Goal: Information Seeking & Learning: Learn about a topic

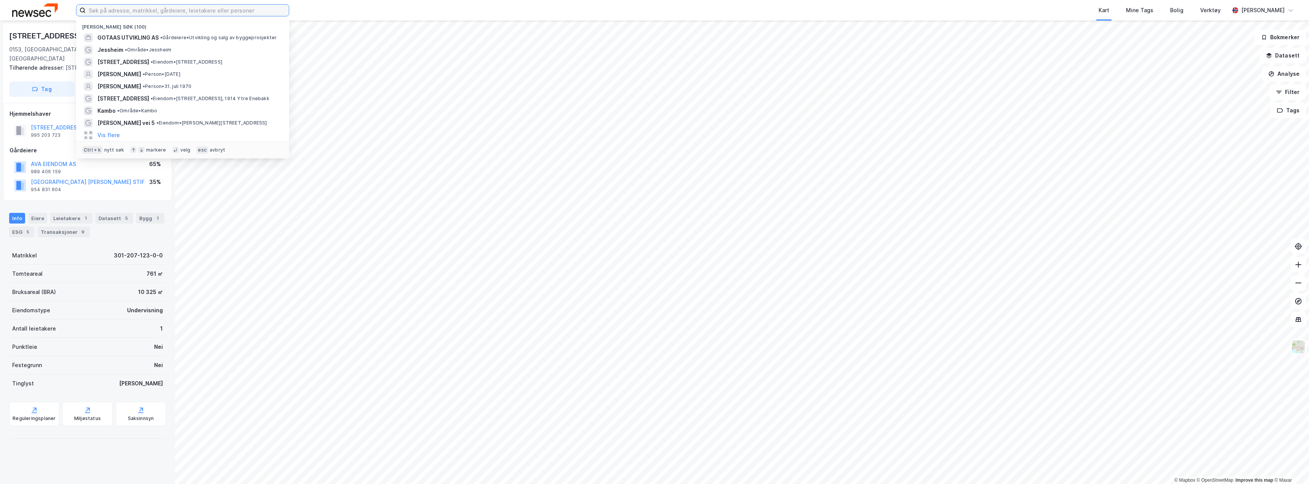
click at [140, 10] on input at bounding box center [187, 10] width 203 height 11
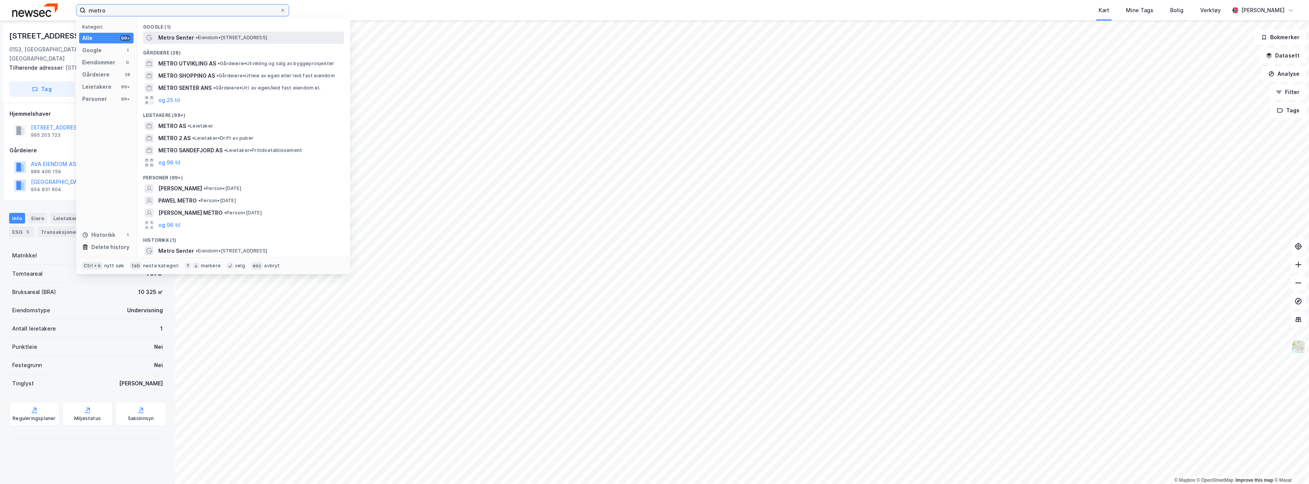
type input "metro"
click at [192, 35] on div "Metro Senter • Eiendom • Bibliotekgata 30, 1473 Lørenskog" at bounding box center [250, 37] width 184 height 9
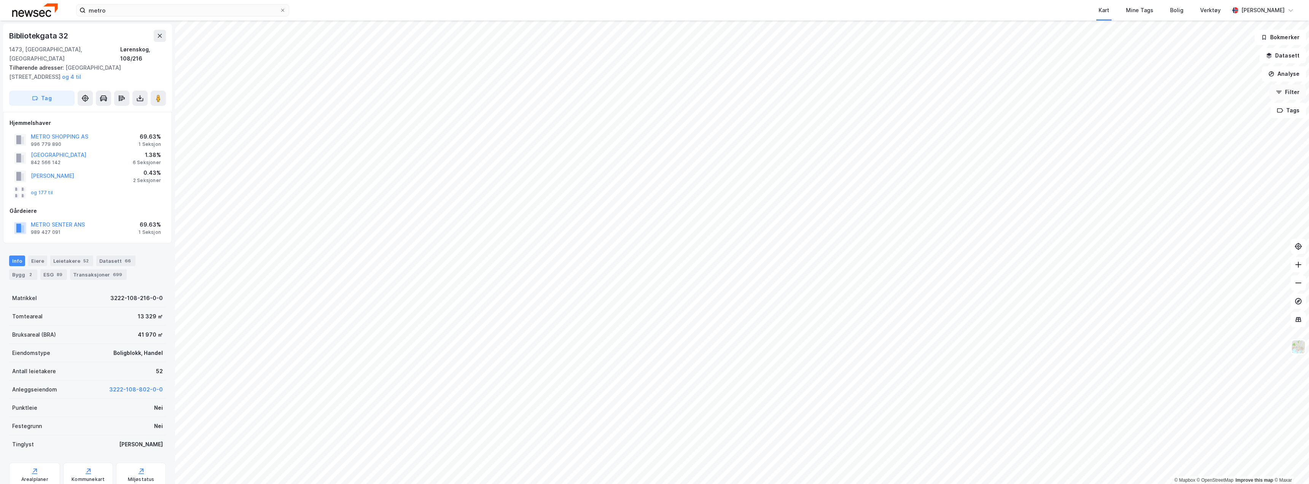
click at [1300, 89] on button "Filter" at bounding box center [1288, 91] width 37 height 15
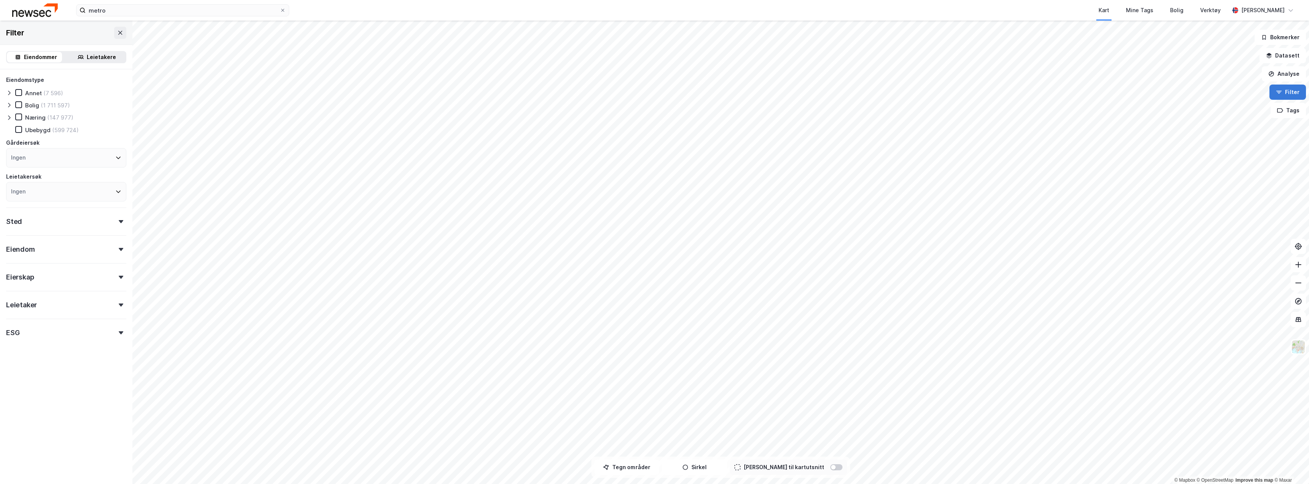
click at [1283, 93] on button "Filter" at bounding box center [1288, 91] width 37 height 15
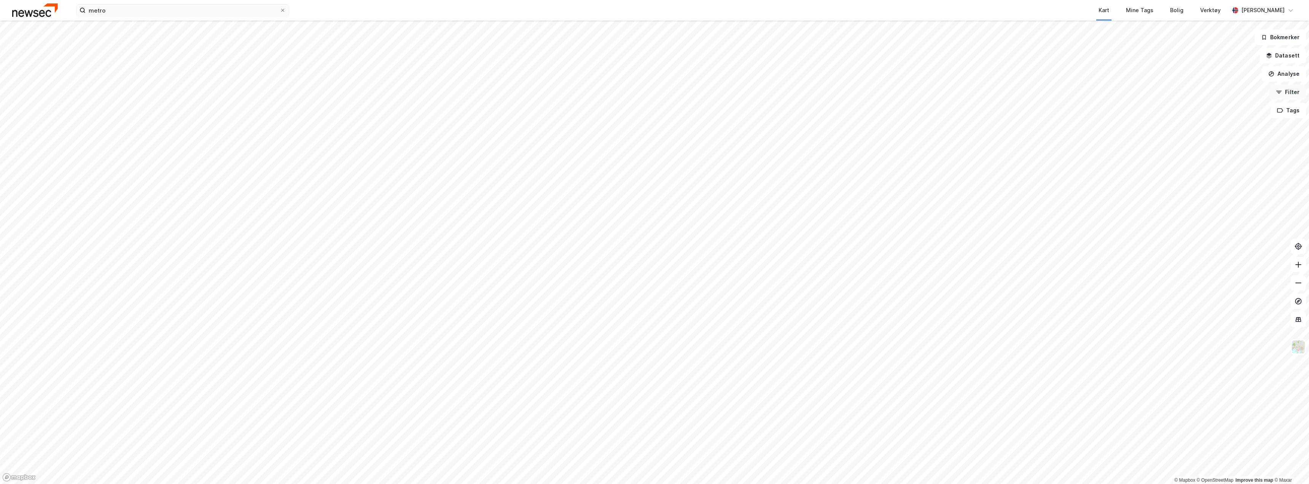
click at [1284, 91] on button "Filter" at bounding box center [1288, 91] width 37 height 15
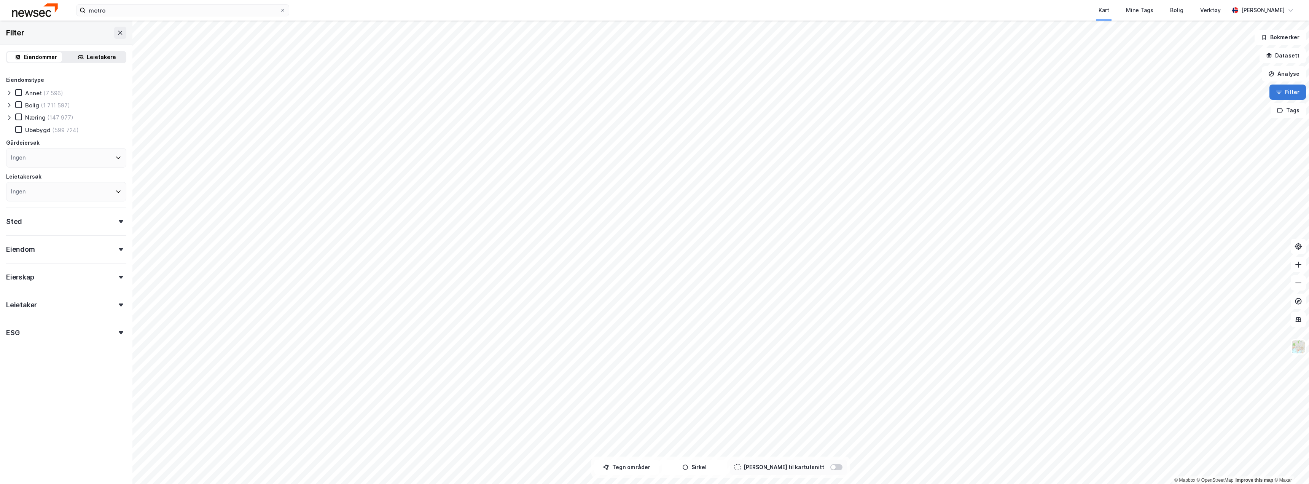
click at [1284, 91] on button "Filter" at bounding box center [1288, 91] width 37 height 15
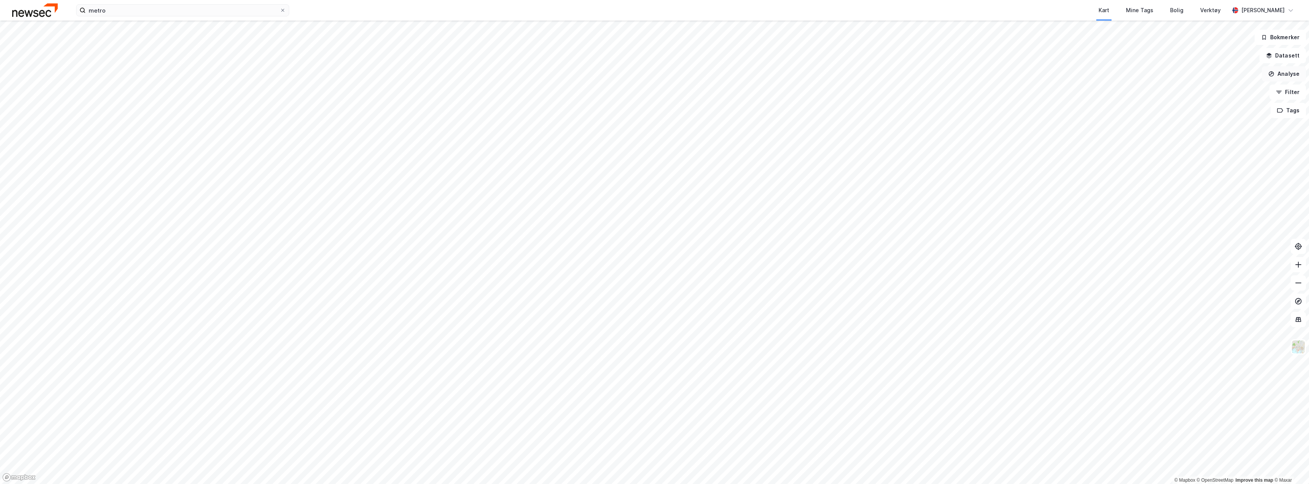
click at [1284, 72] on button "Analyse" at bounding box center [1284, 73] width 44 height 15
click at [1204, 138] on div "Reisetidsanalyse" at bounding box center [1218, 137] width 66 height 6
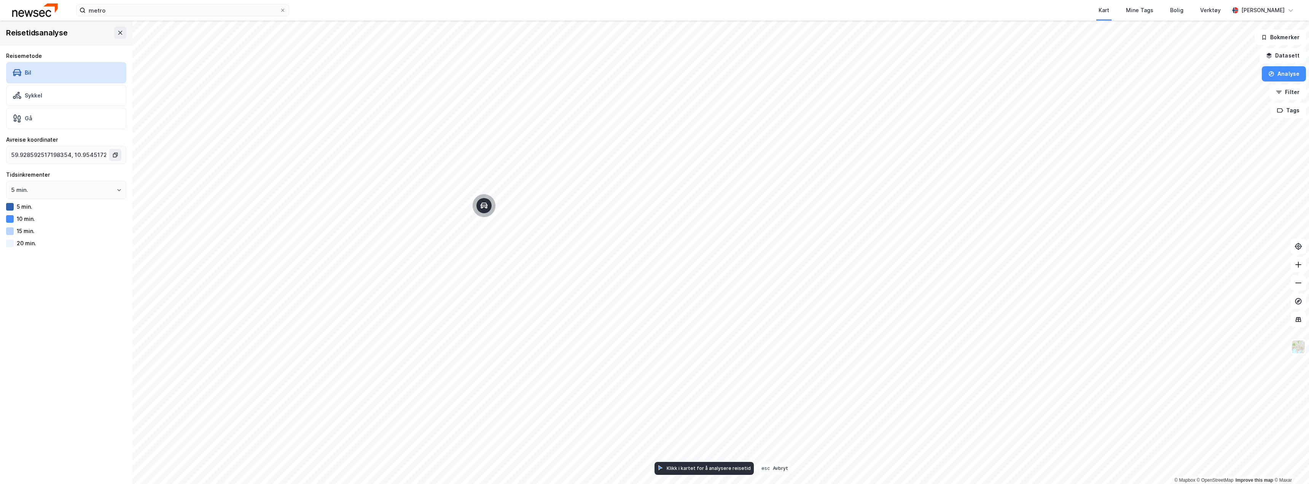
click at [487, 208] on icon "Map marker" at bounding box center [483, 205] width 7 height 6
type input "59.92838157454699, 10.955659851353573"
click at [65, 94] on div "Sykkel" at bounding box center [66, 95] width 120 height 21
click at [64, 74] on div "Bil" at bounding box center [66, 72] width 120 height 21
click at [1271, 71] on icon "button" at bounding box center [1271, 74] width 6 height 6
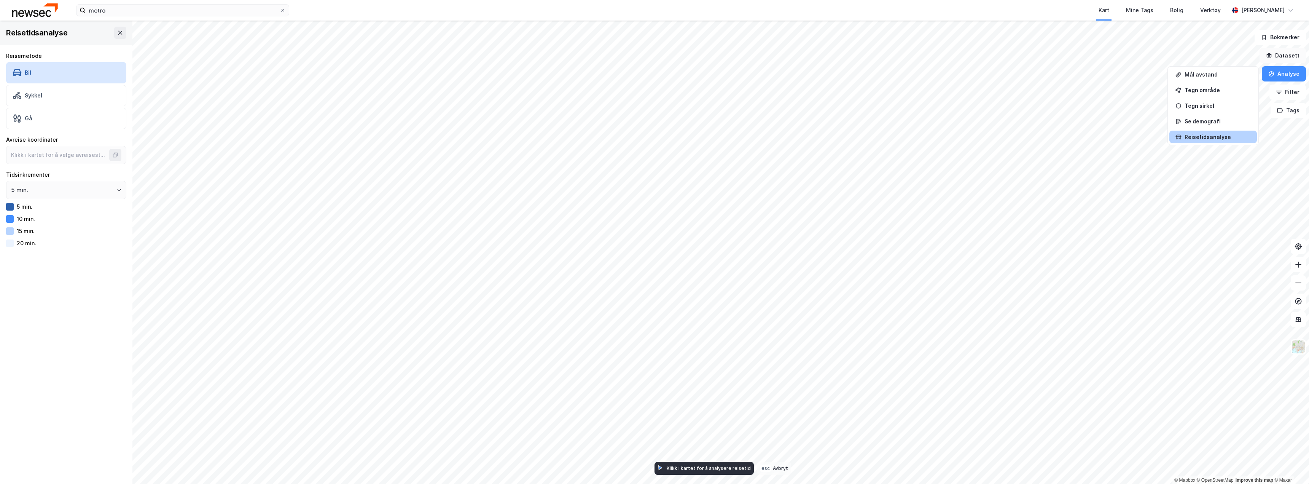
click at [1286, 55] on button "Datasett" at bounding box center [1283, 55] width 46 height 15
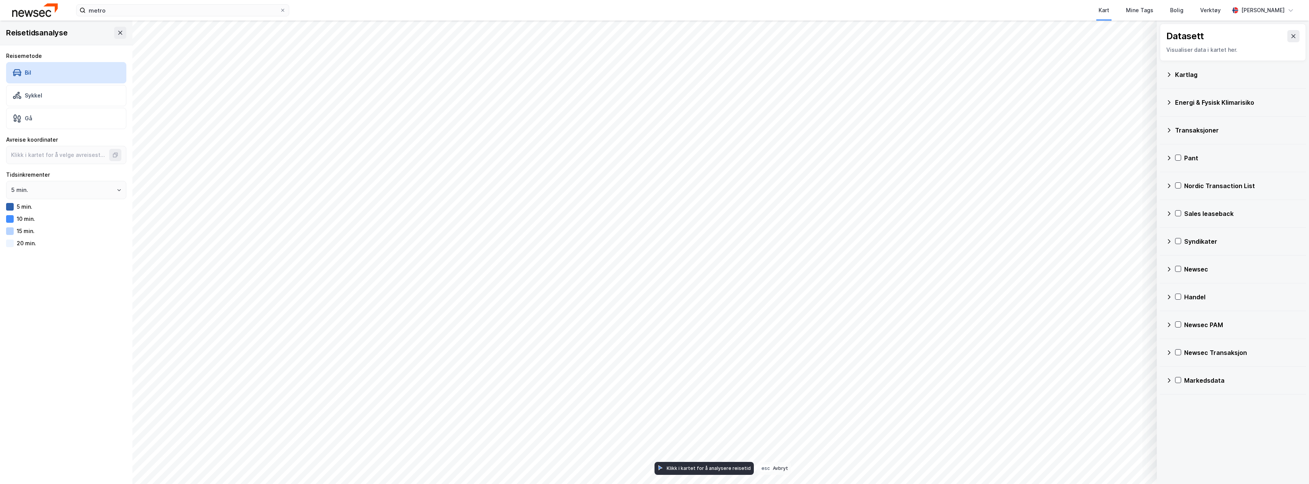
click at [1171, 379] on icon at bounding box center [1169, 380] width 6 height 6
click at [1169, 378] on icon at bounding box center [1169, 380] width 6 height 6
click at [1291, 35] on icon at bounding box center [1294, 36] width 6 height 6
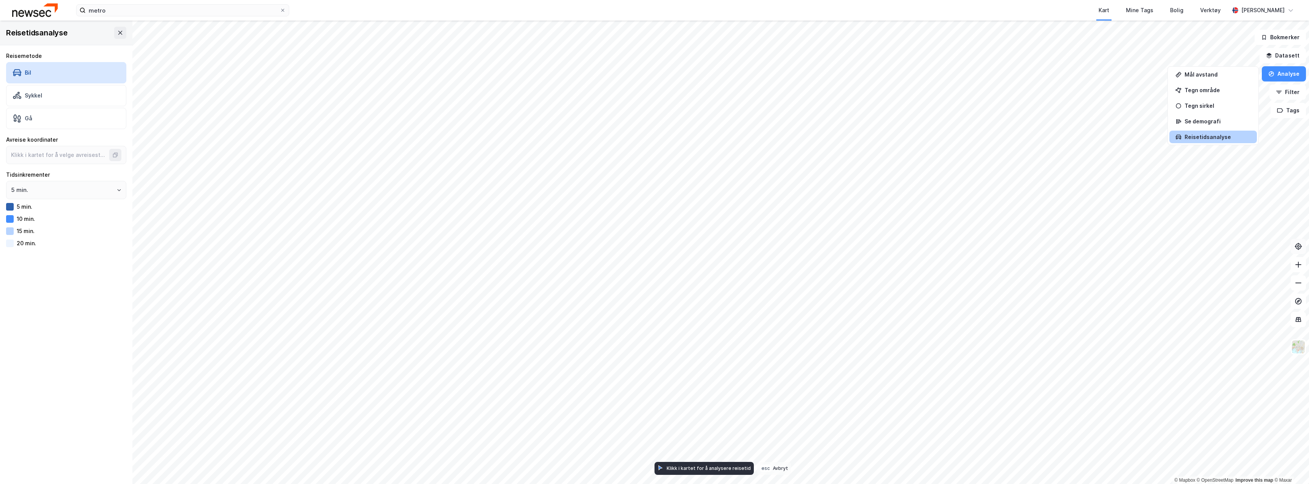
type input "59.928415476135314, 10.956156001109179"
click at [1221, 134] on div "Reisetidsanalyse" at bounding box center [1218, 137] width 66 height 6
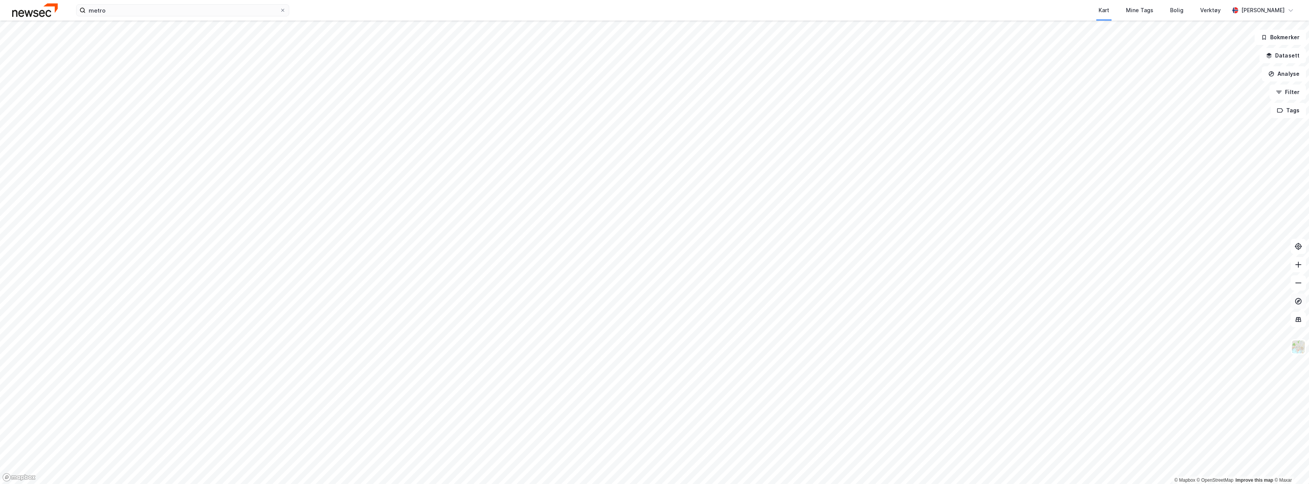
click at [1299, 303] on icon at bounding box center [1299, 301] width 8 height 8
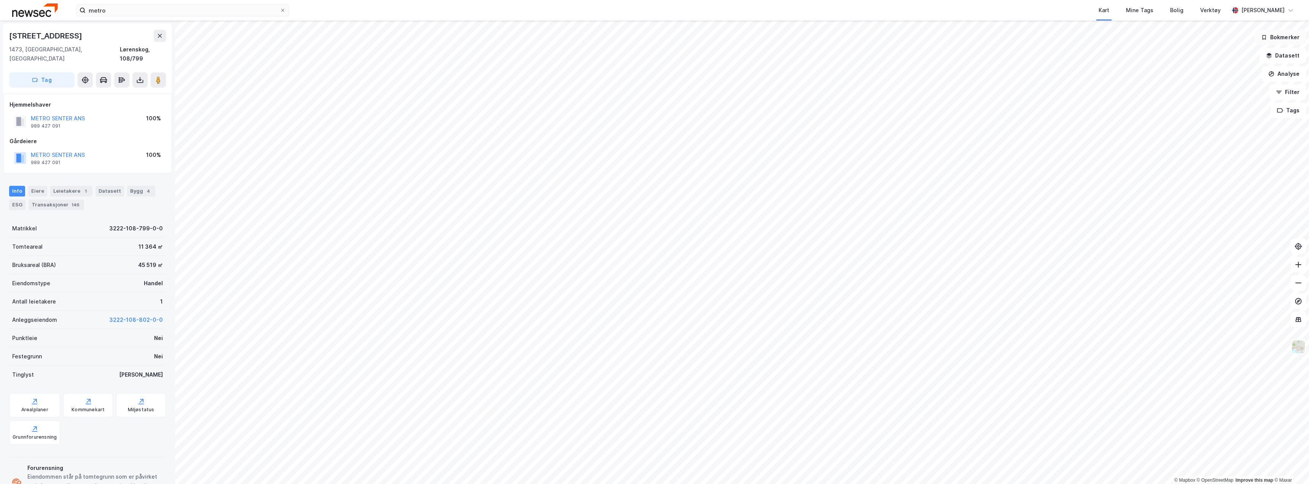
click at [1294, 39] on button "Bokmerker" at bounding box center [1280, 37] width 51 height 15
click at [1281, 57] on button "Datasett" at bounding box center [1283, 55] width 46 height 15
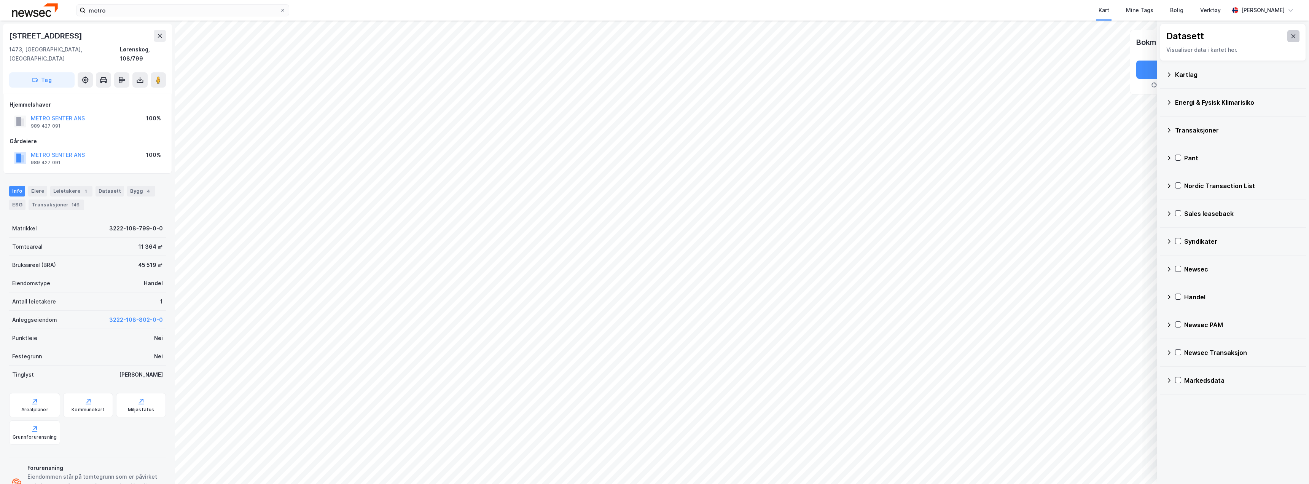
click at [1291, 34] on icon at bounding box center [1294, 36] width 6 height 6
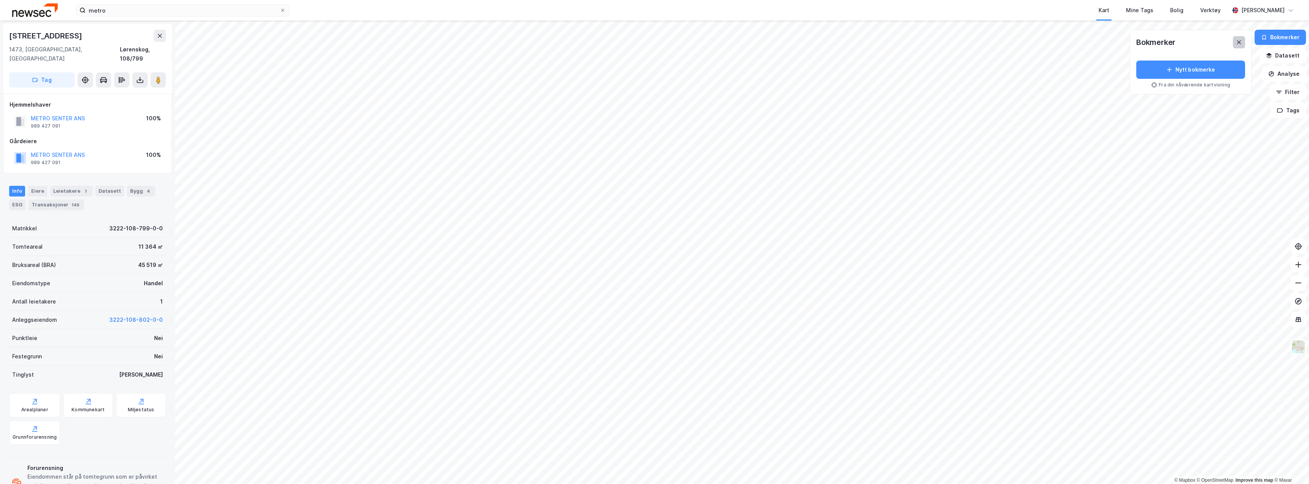
click at [1241, 40] on icon at bounding box center [1239, 42] width 6 height 6
click at [1286, 75] on button "Analyse" at bounding box center [1284, 73] width 44 height 15
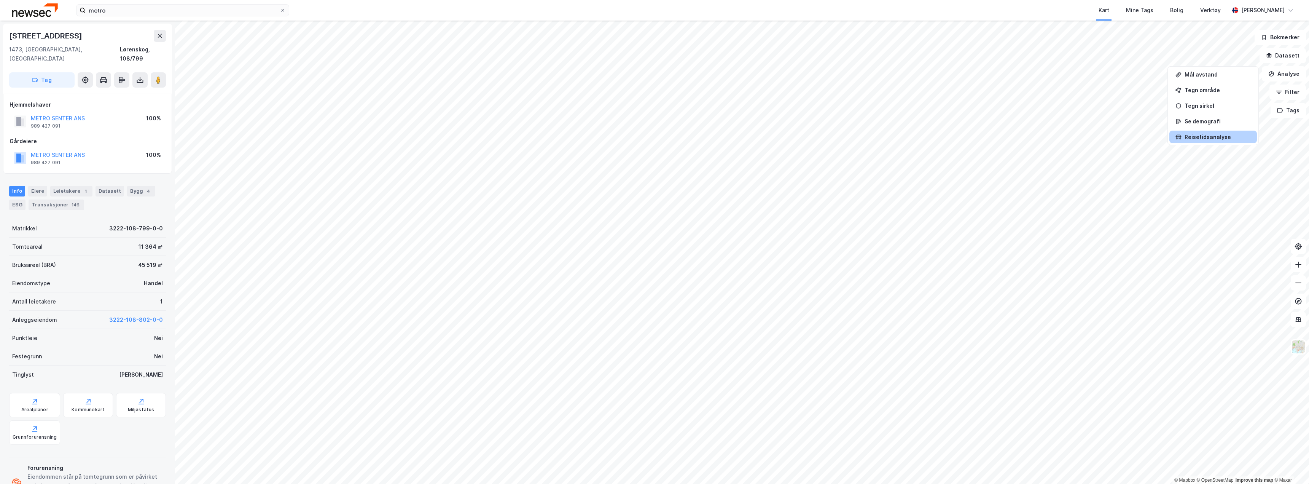
click at [1224, 133] on div "Reisetidsanalyse" at bounding box center [1214, 137] width 88 height 13
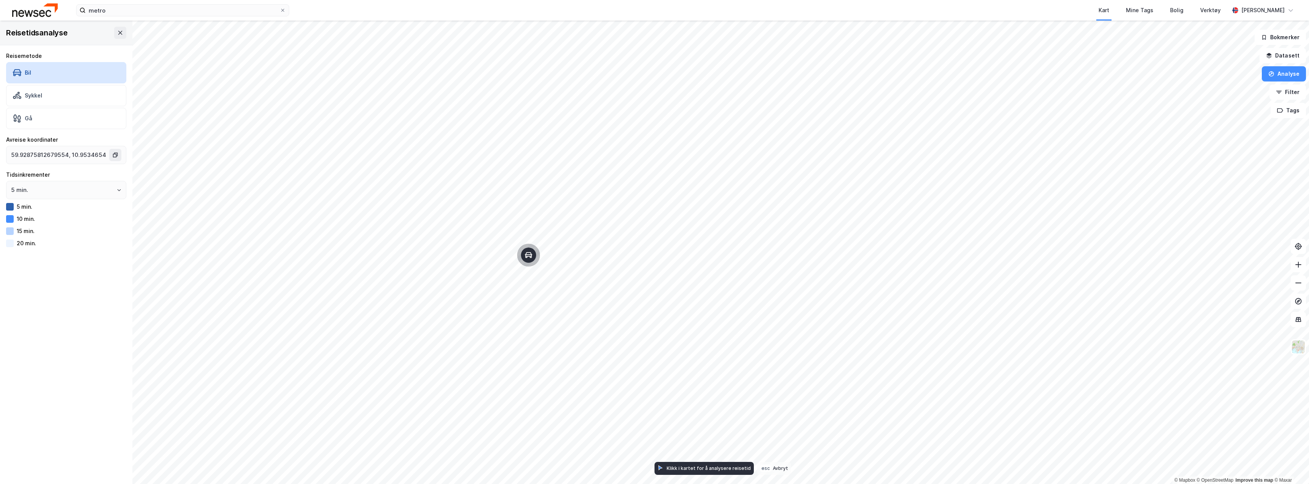
click at [529, 255] on icon "Map marker" at bounding box center [529, 255] width 8 height 8
click at [534, 260] on div "Map marker" at bounding box center [528, 254] width 15 height 15
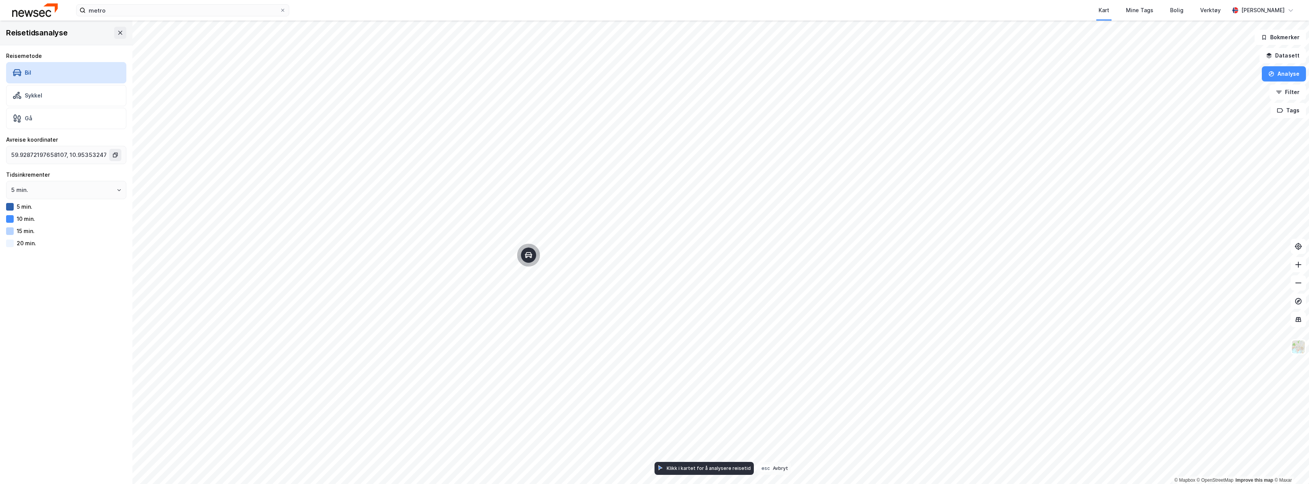
type input "59.92872197658096, 10.953532476363108"
click at [1280, 75] on button "Analyse" at bounding box center [1284, 73] width 44 height 15
click at [1211, 135] on div "Reisetidsanalyse" at bounding box center [1218, 137] width 66 height 6
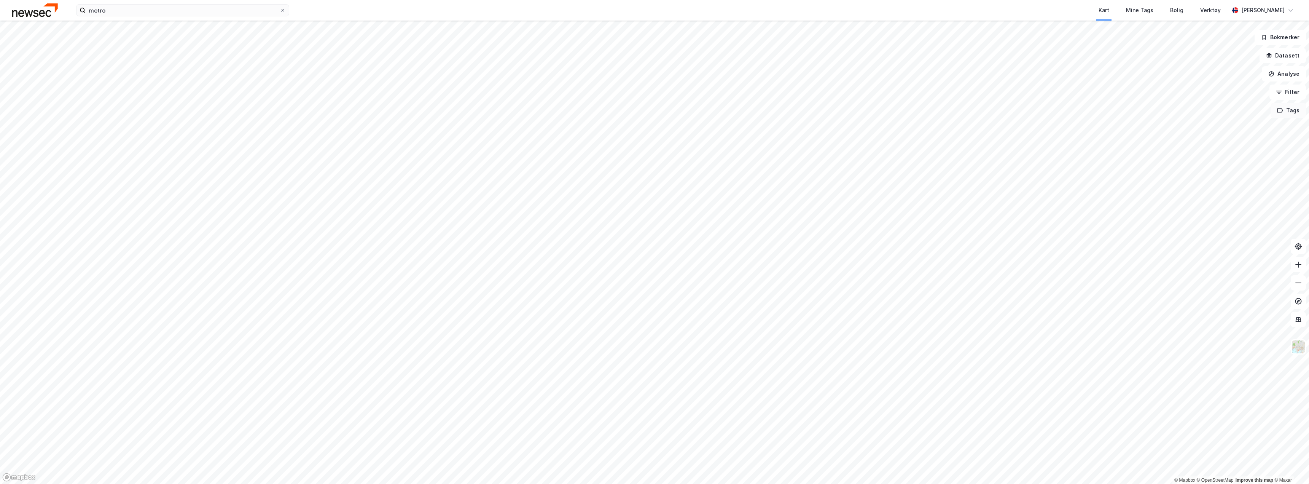
click at [1284, 111] on button "Tags" at bounding box center [1288, 110] width 35 height 15
click at [1289, 104] on button "Tags" at bounding box center [1288, 110] width 35 height 15
click at [1289, 87] on button "Filter" at bounding box center [1288, 91] width 37 height 15
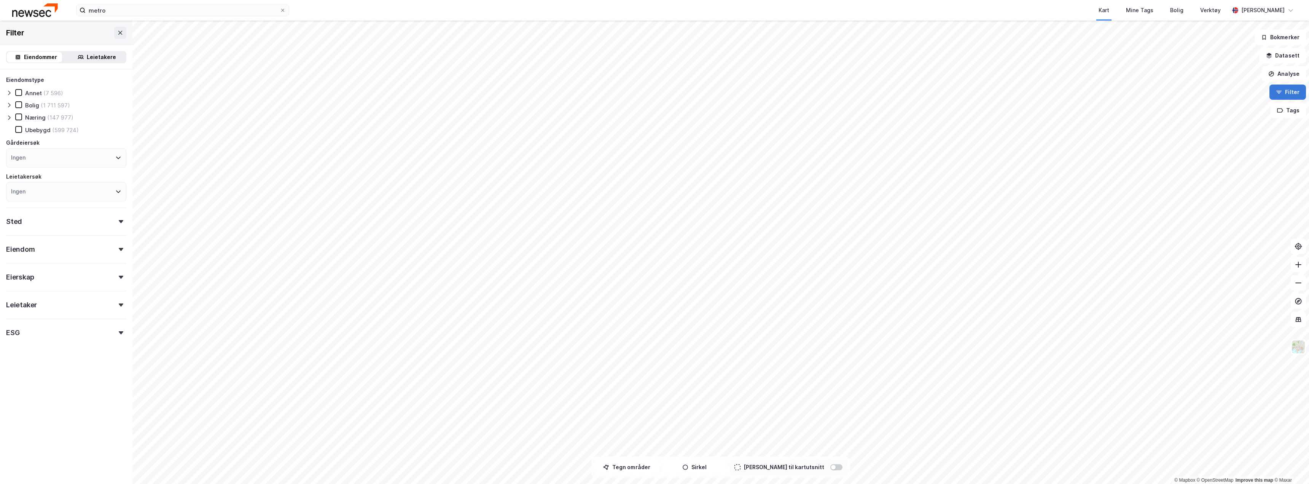
click at [1282, 92] on icon "button" at bounding box center [1279, 92] width 6 height 6
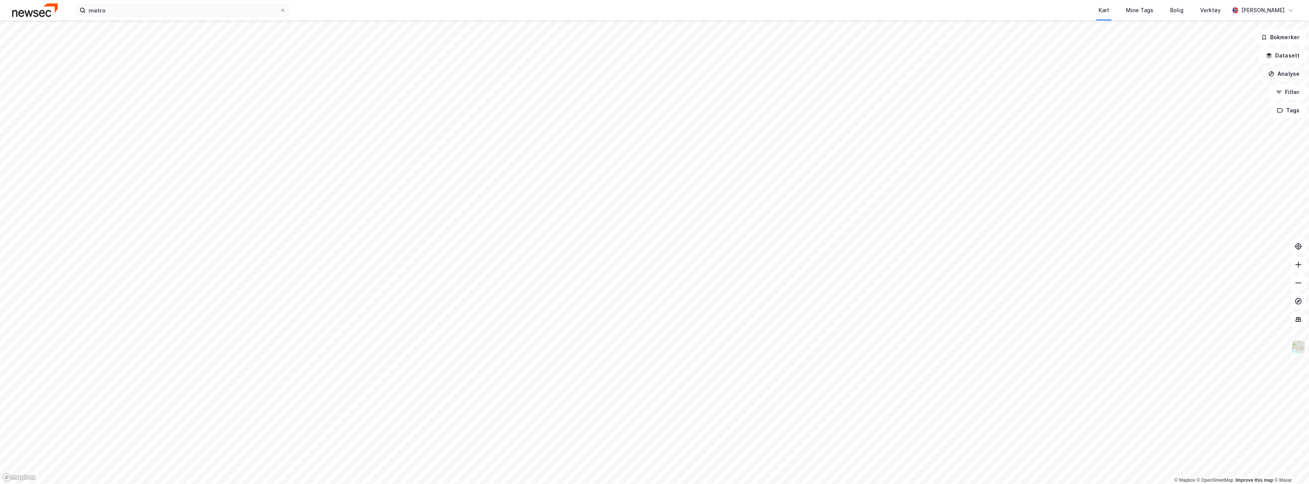
click at [1284, 73] on button "Analyse" at bounding box center [1284, 73] width 44 height 15
click at [1287, 51] on button "Datasett" at bounding box center [1283, 55] width 46 height 15
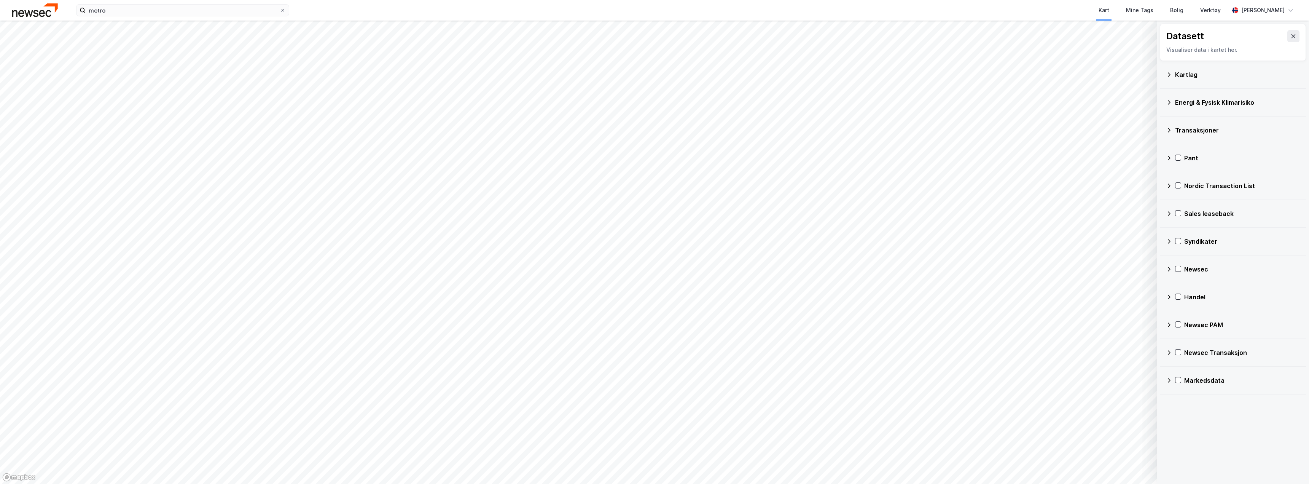
click at [1167, 130] on icon at bounding box center [1169, 130] width 6 height 6
click at [1165, 105] on div "Energi & Fysisk Klimarisiko" at bounding box center [1233, 103] width 146 height 28
click at [1166, 78] on div "Kartlag" at bounding box center [1233, 75] width 146 height 28
click at [1168, 76] on icon at bounding box center [1169, 75] width 6 height 6
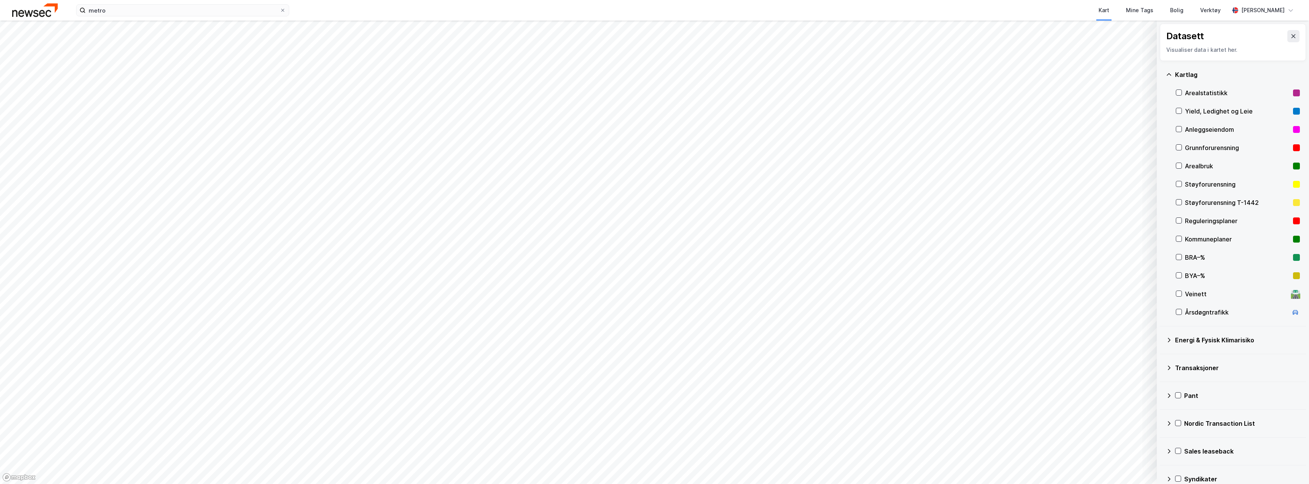
click at [1214, 314] on div "Årsdøgntrafikk" at bounding box center [1236, 312] width 103 height 9
click at [1112, 467] on button "Vis" at bounding box center [1117, 464] width 63 height 12
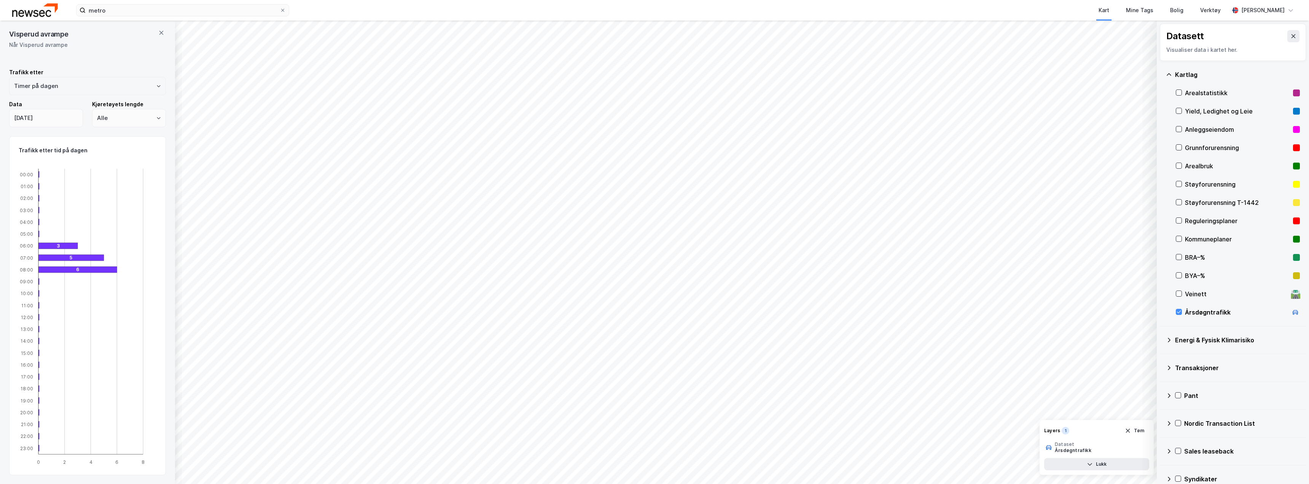
click at [156, 87] on button "Timer på dagen" at bounding box center [159, 86] width 6 height 6
click at [13, 156] on li "År" at bounding box center [84, 158] width 151 height 14
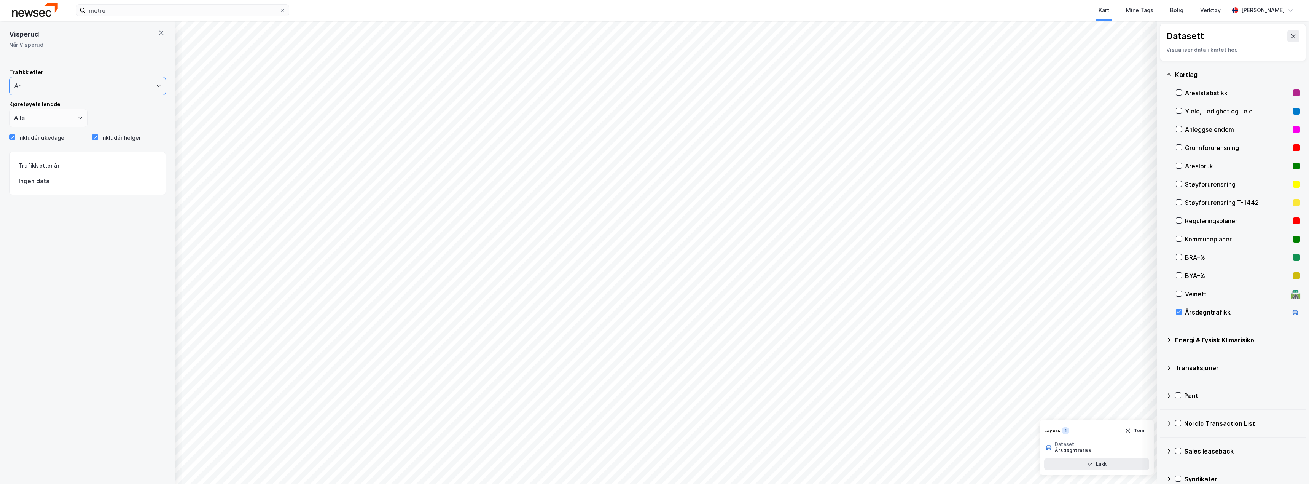
click at [53, 84] on input "År" at bounding box center [88, 86] width 156 height 18
click at [37, 129] on li "Måned" at bounding box center [84, 130] width 151 height 14
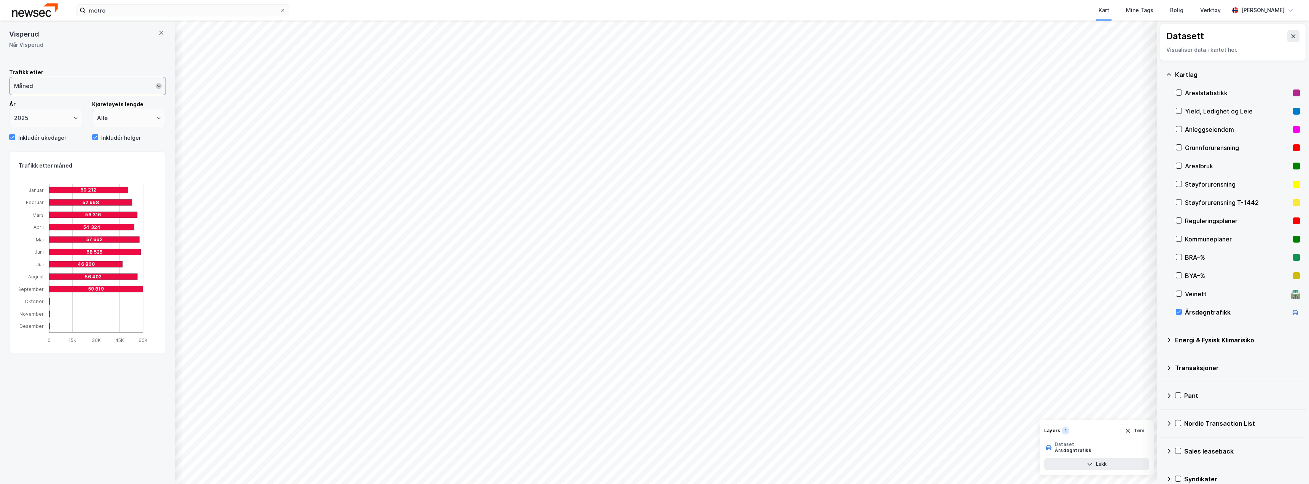
click at [156, 86] on icon "Open" at bounding box center [158, 86] width 5 height 5
click at [43, 115] on li "Dag i måneden" at bounding box center [84, 116] width 151 height 14
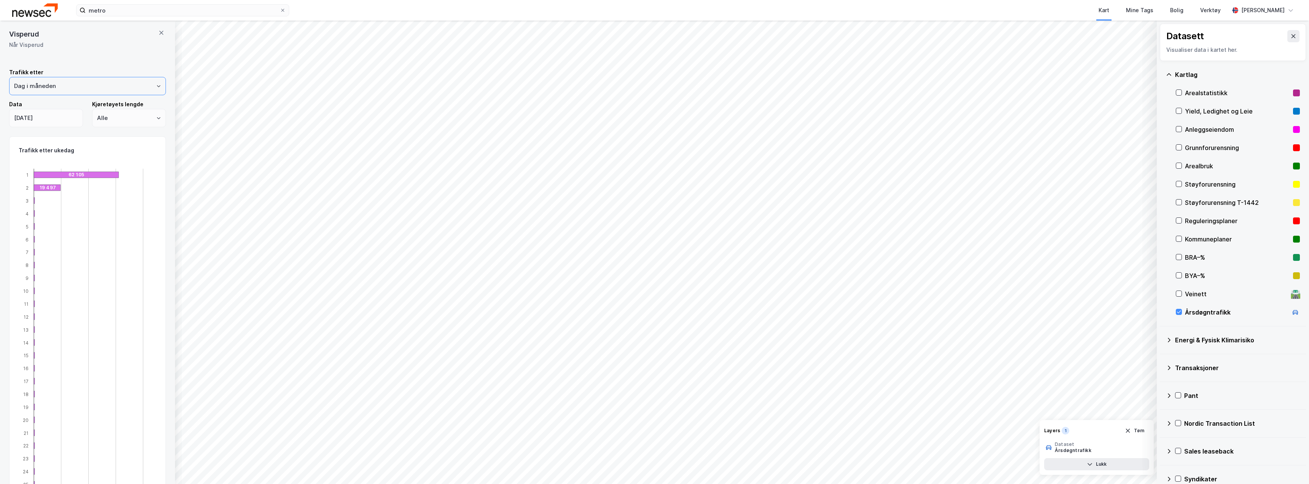
click at [156, 87] on icon "Open" at bounding box center [158, 86] width 5 height 5
click at [74, 100] on li "Timer på dagen" at bounding box center [84, 102] width 151 height 14
type input "Timer på dagen"
type input "[DATE]"
click at [155, 89] on input "Timer på dagen" at bounding box center [88, 86] width 156 height 18
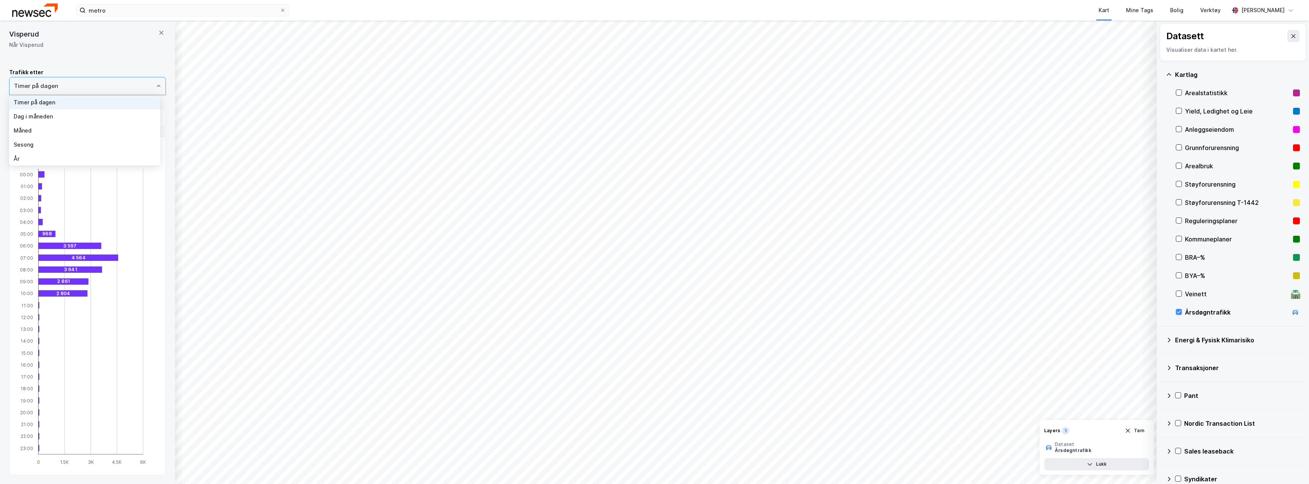
click at [57, 145] on li "Sesong" at bounding box center [84, 144] width 151 height 14
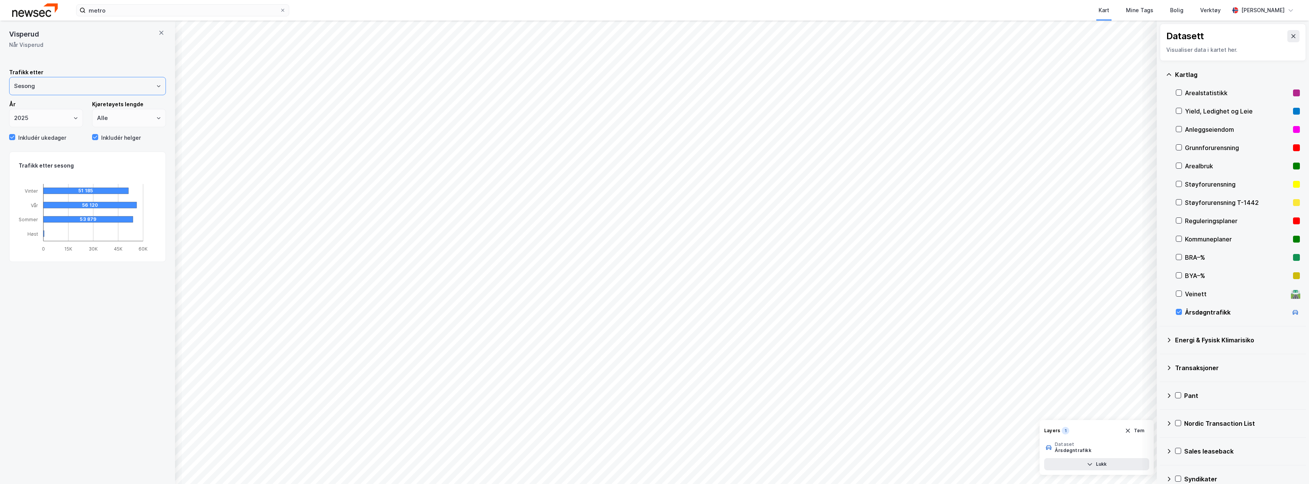
click at [104, 83] on input "Sesong" at bounding box center [88, 86] width 156 height 18
click at [41, 129] on li "Måned" at bounding box center [84, 130] width 151 height 14
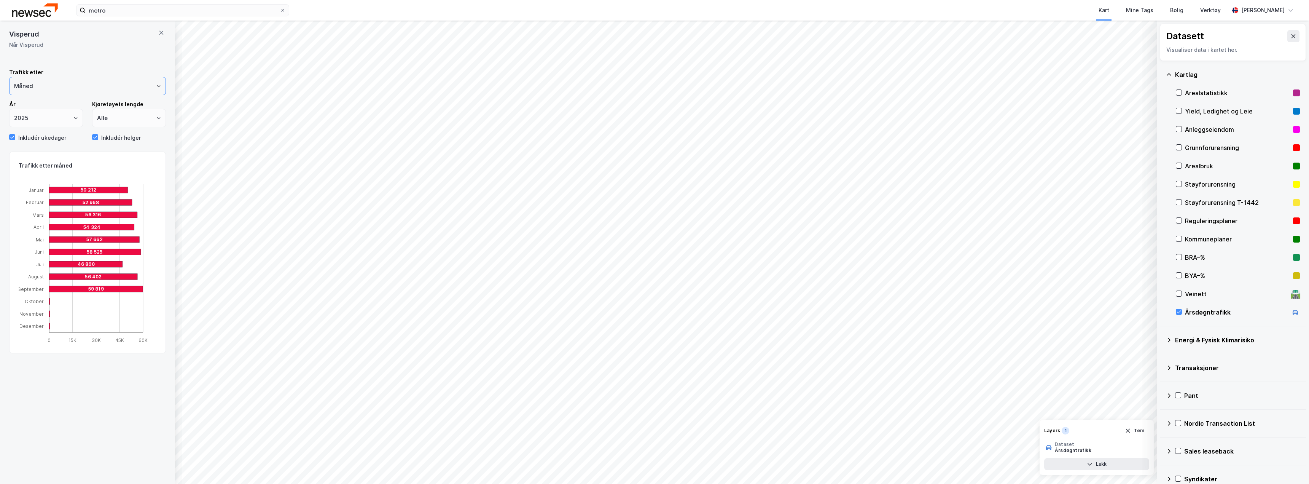
click at [116, 88] on input "Måned" at bounding box center [88, 86] width 156 height 18
click at [27, 159] on li "År" at bounding box center [84, 158] width 151 height 14
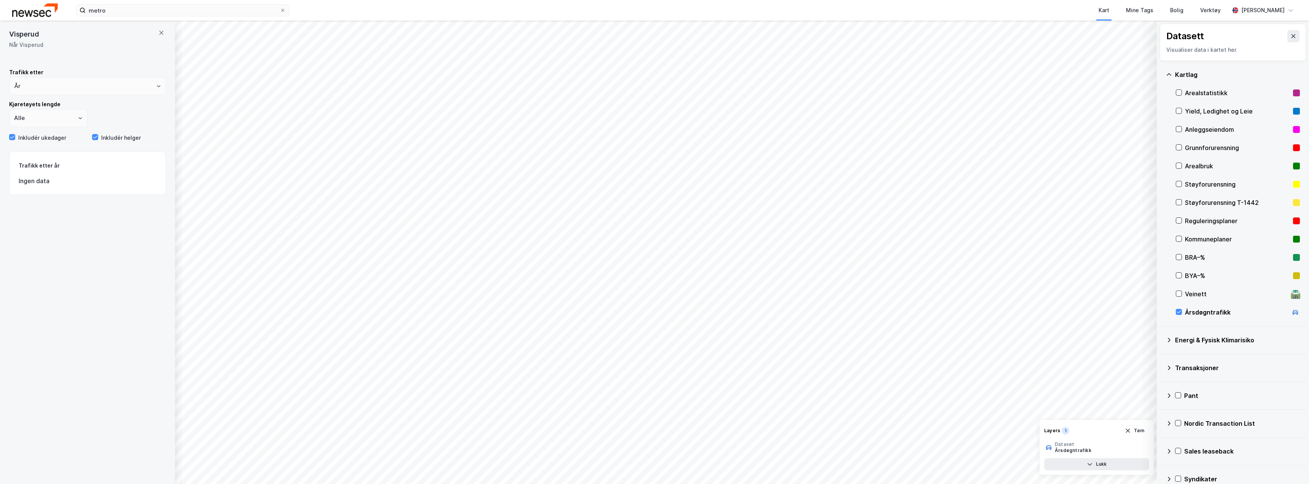
click at [98, 136] on div "Inkludér helger" at bounding box center [116, 137] width 49 height 9
click at [51, 135] on div "Inkludér ukedager" at bounding box center [42, 137] width 48 height 9
click at [49, 137] on div "Inkludér ukedager" at bounding box center [42, 137] width 48 height 9
drag, startPoint x: 116, startPoint y: 121, endPoint x: 116, endPoint y: 130, distance: 9.5
click at [116, 121] on div "Kjøretøyets lengde Alle" at bounding box center [87, 113] width 157 height 27
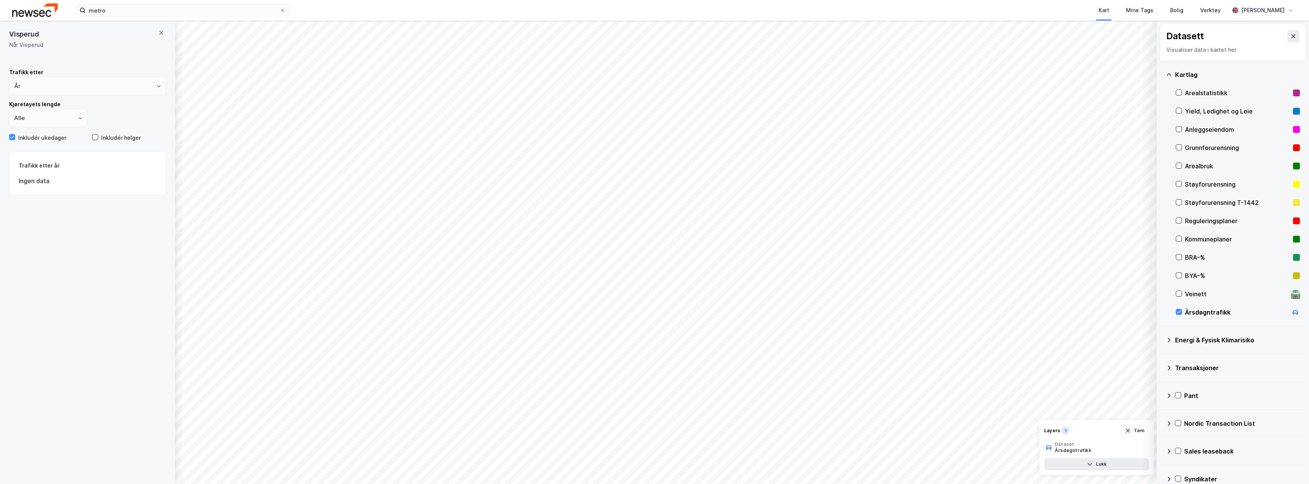
click at [116, 137] on div "Inkludér helger" at bounding box center [121, 137] width 40 height 9
click at [70, 117] on input "Alle" at bounding box center [49, 118] width 78 height 18
click at [123, 110] on div "Kjøretøyets lengde Alle" at bounding box center [87, 113] width 157 height 27
click at [129, 75] on div "Trafikk etter" at bounding box center [87, 72] width 157 height 9
click at [129, 77] on input "År" at bounding box center [88, 86] width 156 height 18
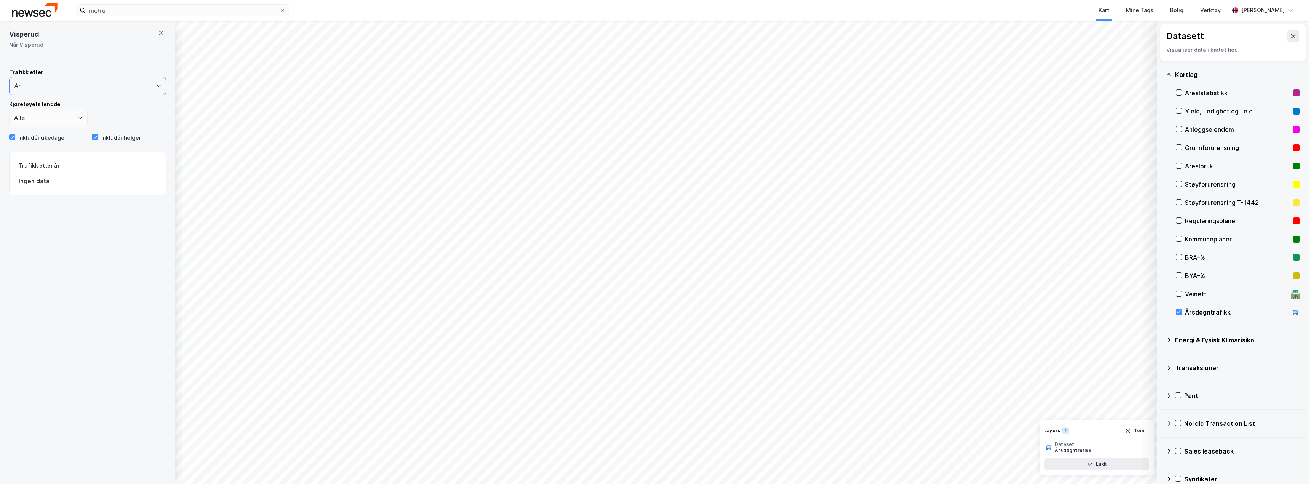
click at [124, 89] on input "År" at bounding box center [88, 86] width 156 height 18
click at [46, 131] on li "Måned" at bounding box center [84, 130] width 151 height 14
type input "Måned"
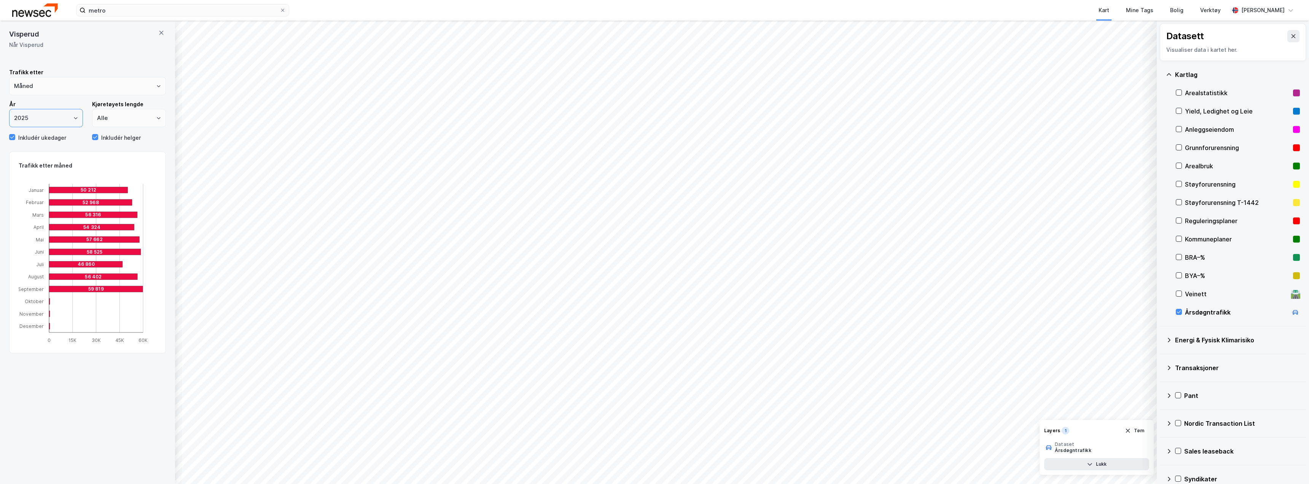
click at [59, 117] on input "2025" at bounding box center [46, 118] width 73 height 18
click at [34, 148] on li "2024" at bounding box center [44, 148] width 71 height 14
type input "2024"
click at [129, 89] on input "Måned" at bounding box center [88, 86] width 156 height 18
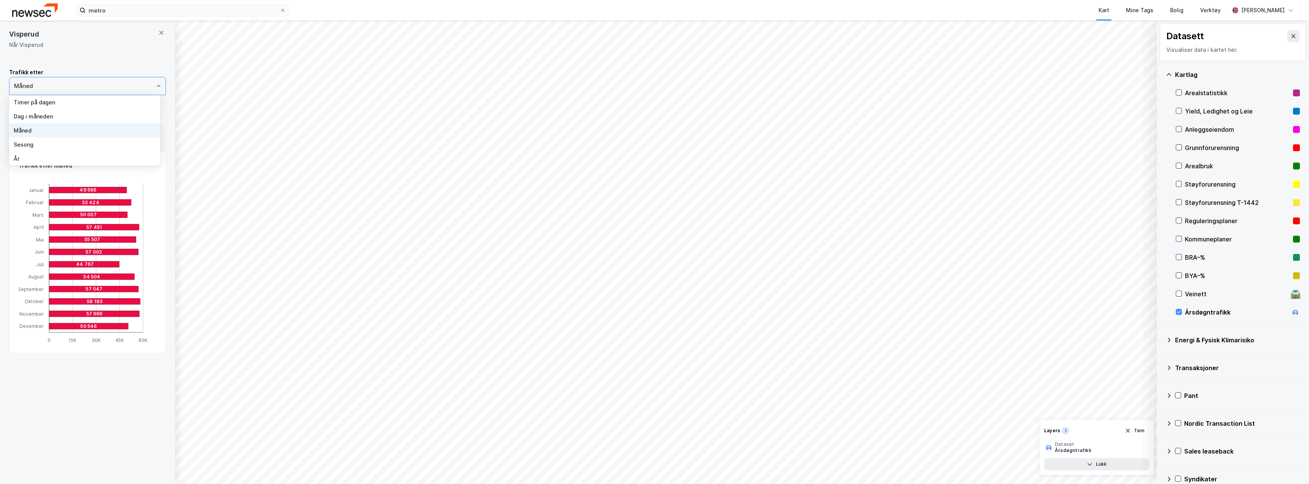
click at [35, 153] on li "År" at bounding box center [84, 158] width 151 height 14
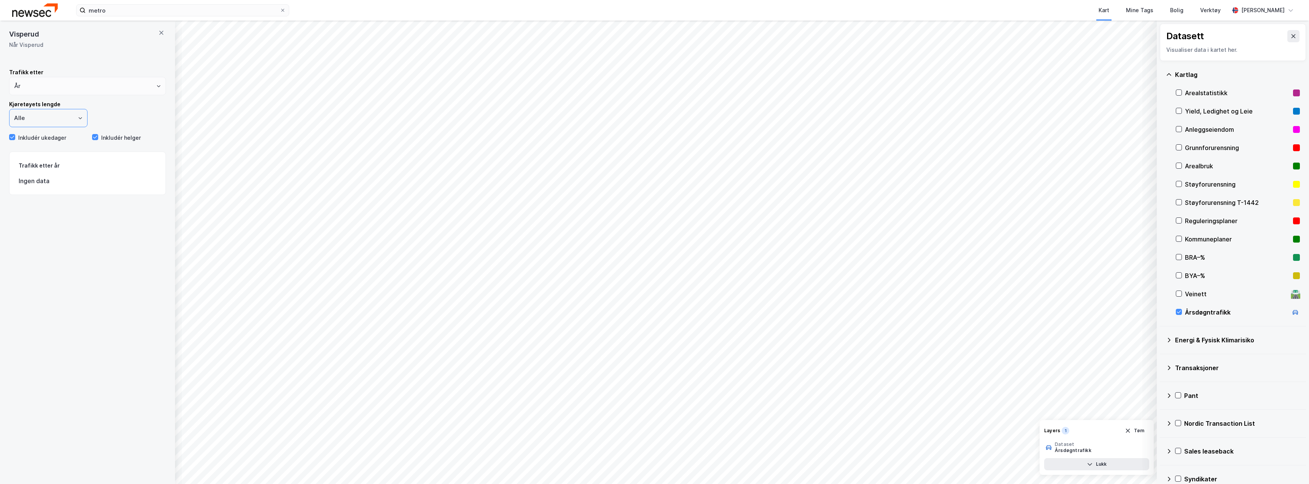
click at [62, 118] on input "Alle" at bounding box center [49, 118] width 78 height 18
click at [132, 114] on div "Kjøretøyets lengde Alle" at bounding box center [87, 113] width 157 height 27
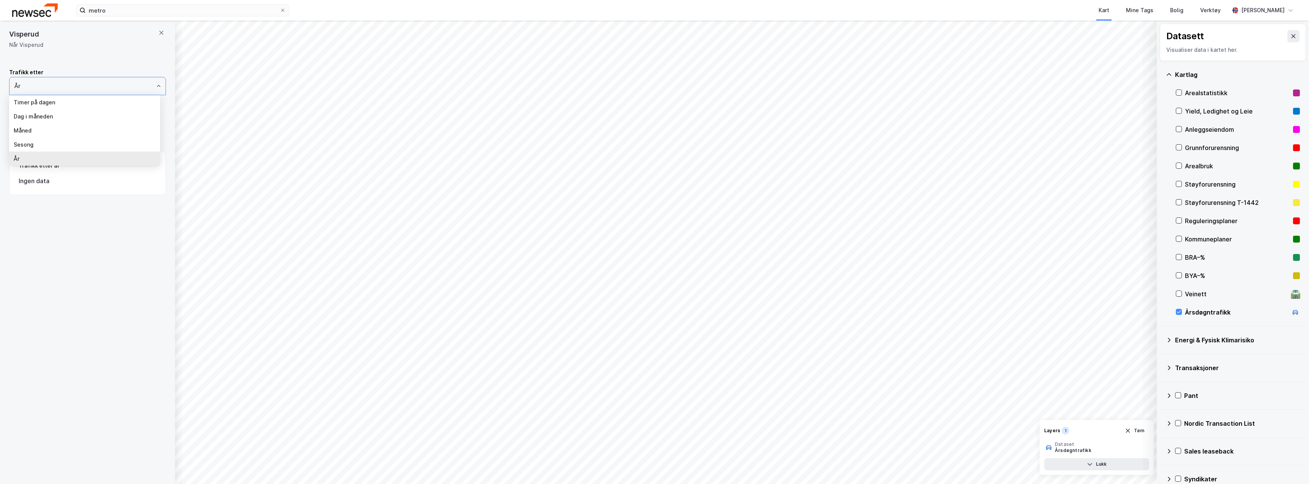
click at [128, 86] on input "År" at bounding box center [88, 86] width 156 height 18
click at [46, 130] on li "Måned" at bounding box center [84, 130] width 151 height 14
type input "Måned"
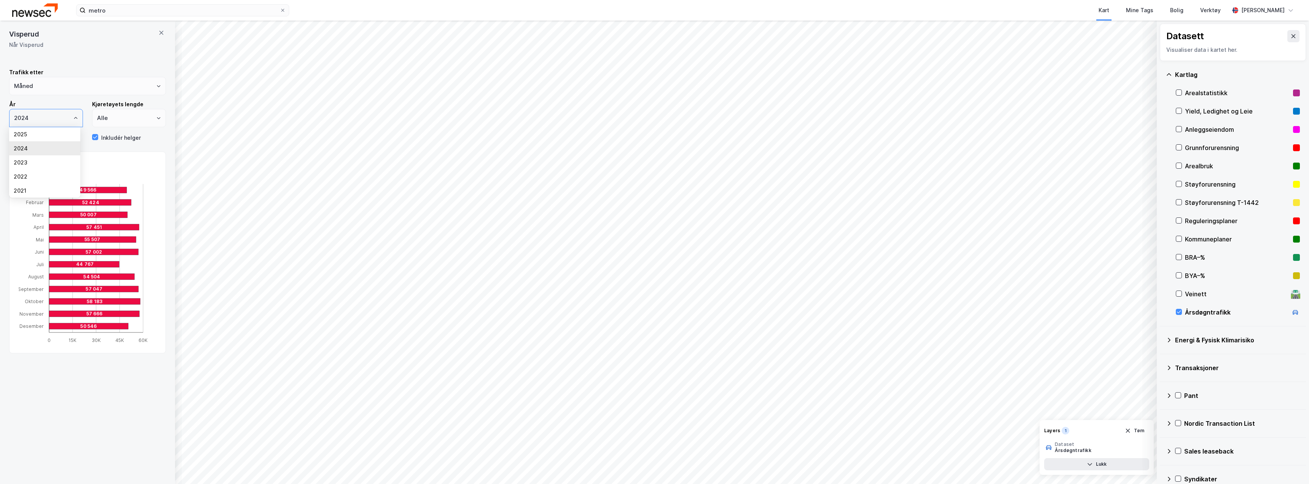
click at [67, 118] on input "2024" at bounding box center [46, 118] width 73 height 18
click at [38, 134] on li "2025" at bounding box center [44, 134] width 71 height 14
type input "2025"
